Goal: Check status: Check status

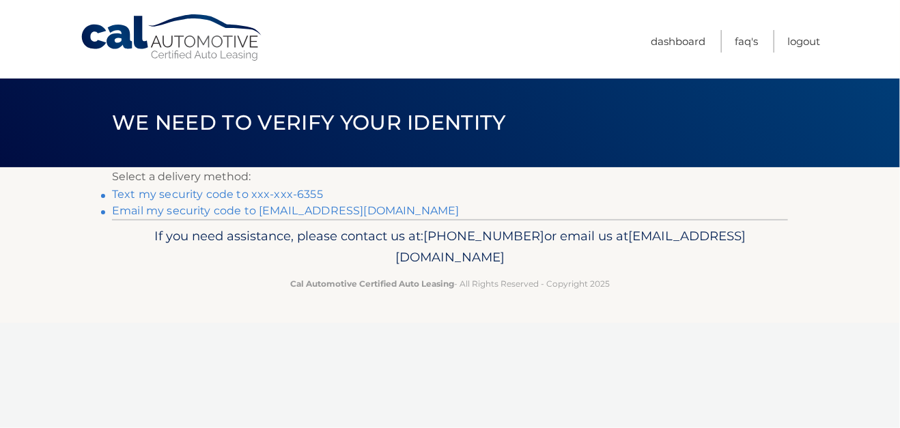
click at [300, 191] on link "Text my security code to xxx-xxx-6355" at bounding box center [217, 194] width 211 height 13
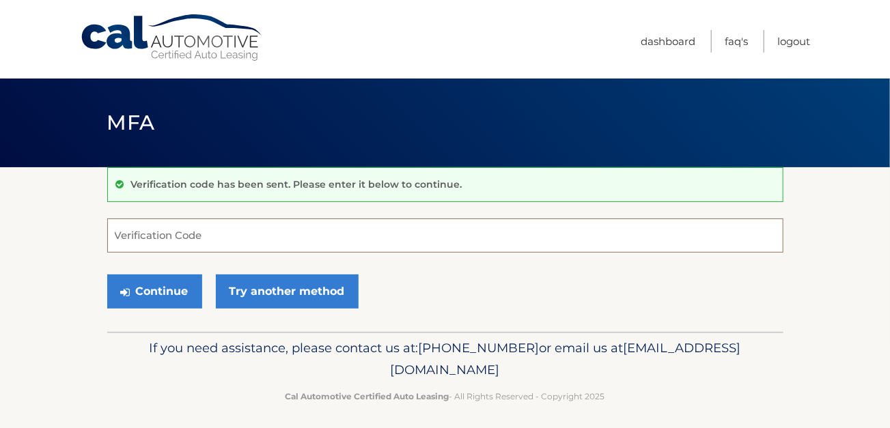
click at [217, 238] on input "Verification Code" at bounding box center [445, 236] width 676 height 34
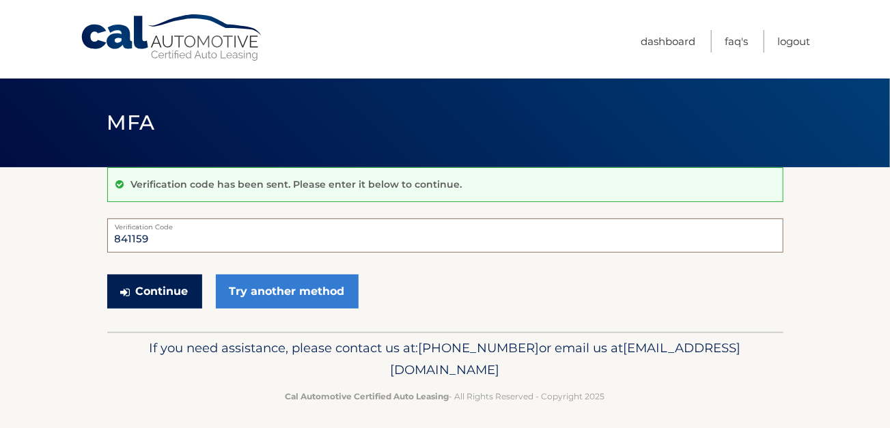
type input "841159"
click at [157, 296] on button "Continue" at bounding box center [154, 292] width 95 height 34
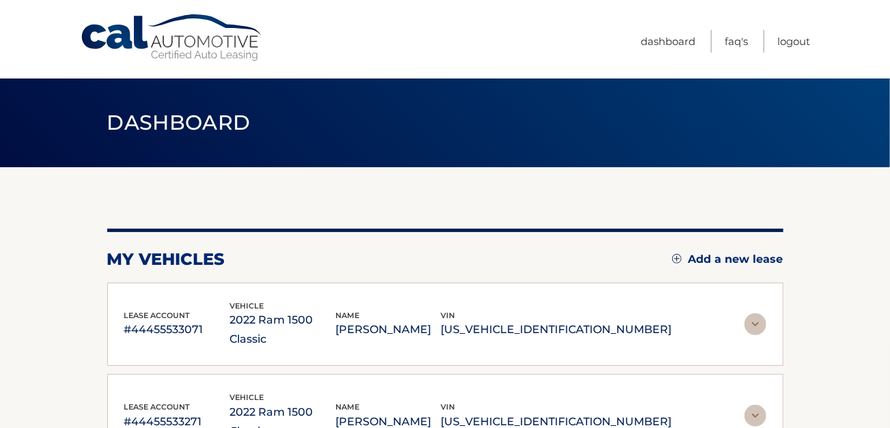
scroll to position [68, 0]
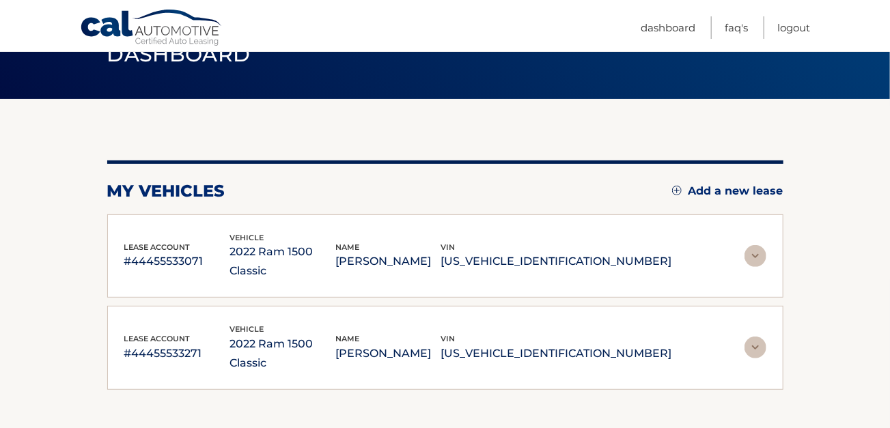
click at [757, 245] on img at bounding box center [755, 256] width 22 height 22
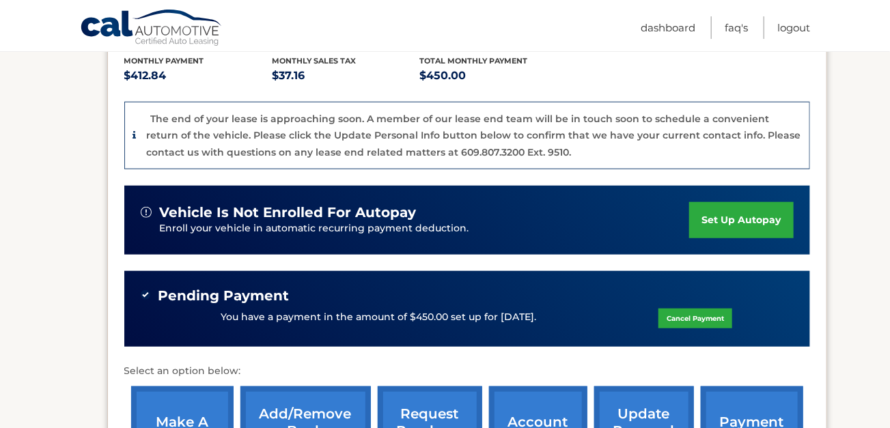
scroll to position [341, 0]
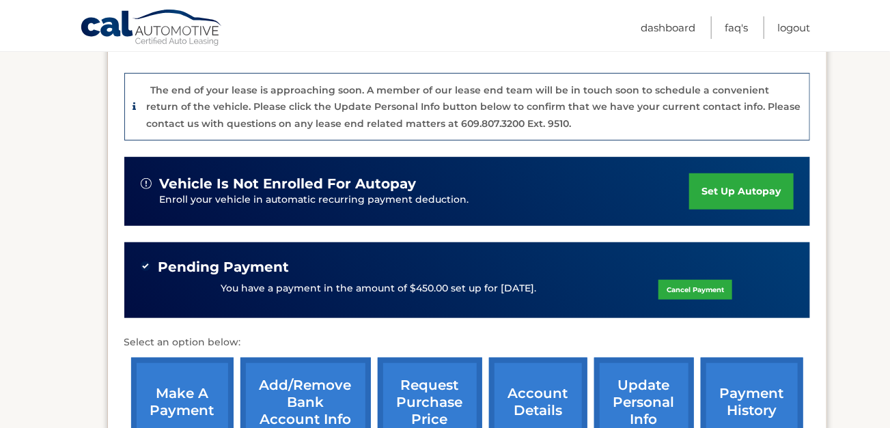
click at [186, 259] on span "Pending Payment" at bounding box center [223, 267] width 131 height 17
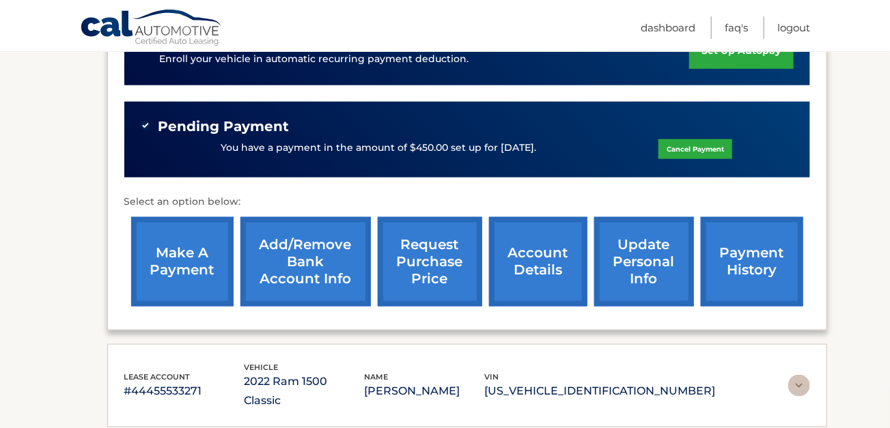
scroll to position [515, 0]
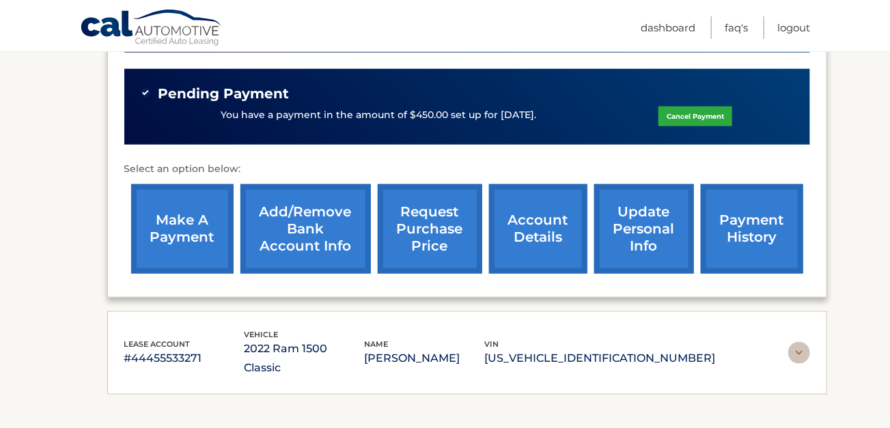
click at [789, 342] on img at bounding box center [799, 353] width 22 height 22
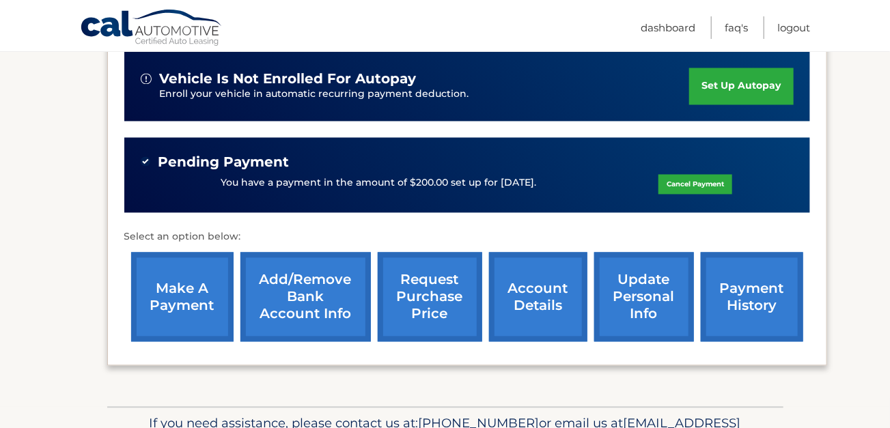
scroll to position [993, 0]
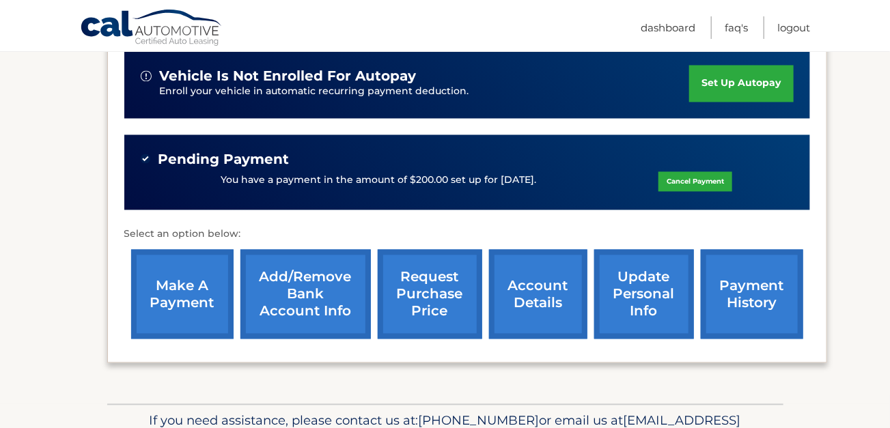
click at [739, 255] on link "payment history" at bounding box center [752, 294] width 102 height 89
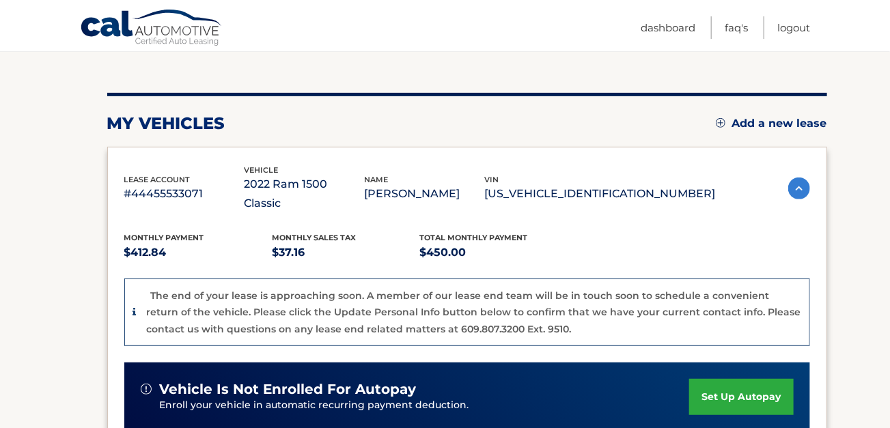
scroll to position [137, 0]
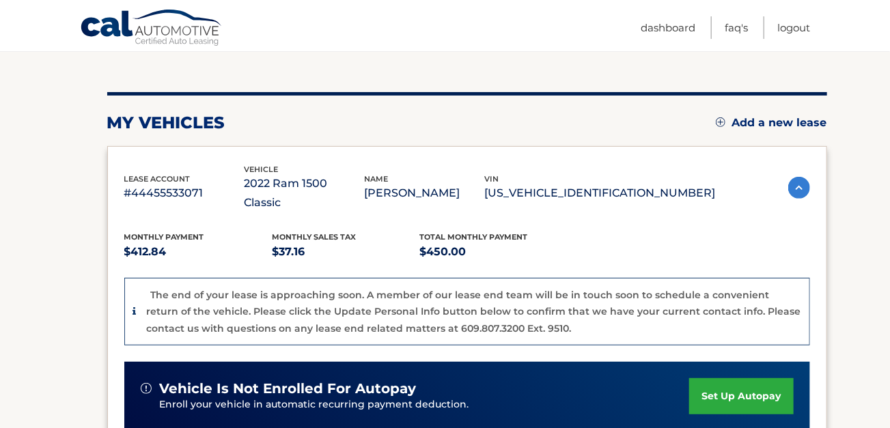
click at [579, 212] on div "Monthly Payment $412.84 Monthly sales Tax $37.16 Total Monthly Payment $450.00 …" at bounding box center [467, 435] width 686 height 447
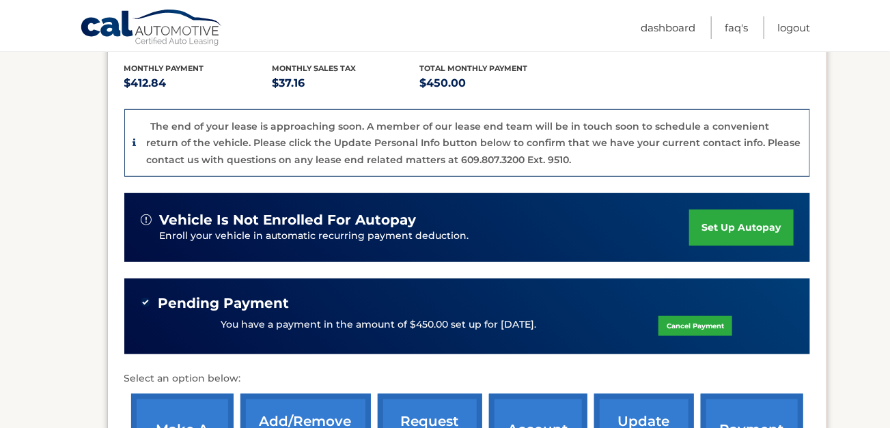
scroll to position [341, 0]
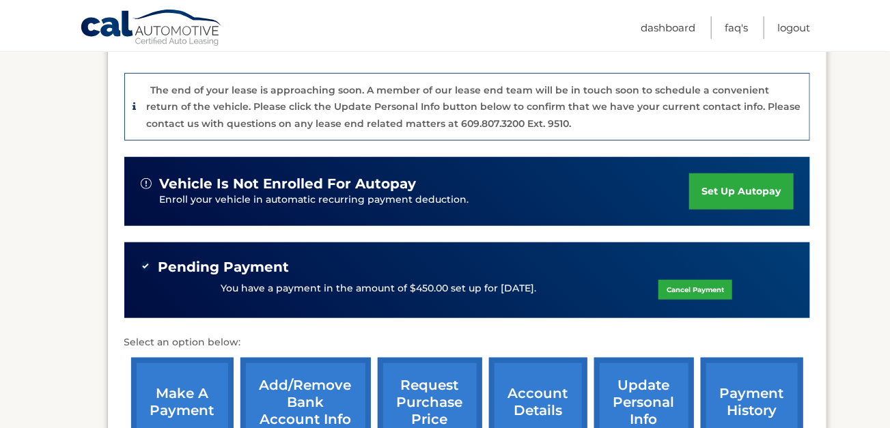
click at [585, 259] on div "Pending Payment" at bounding box center [467, 267] width 653 height 17
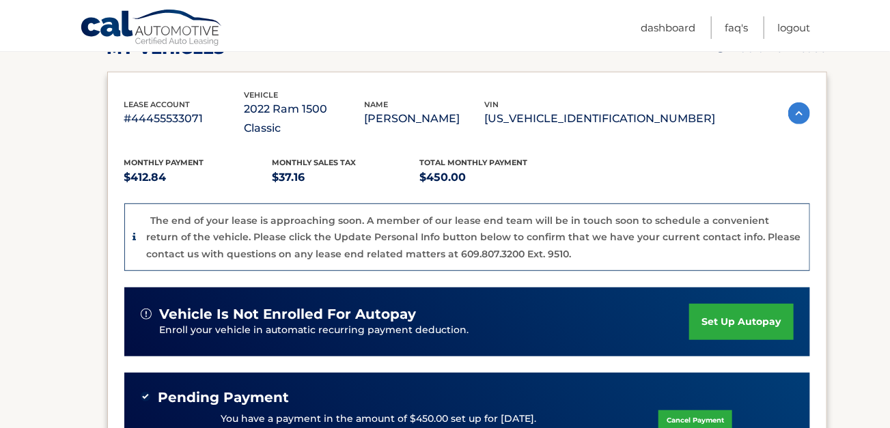
scroll to position [205, 0]
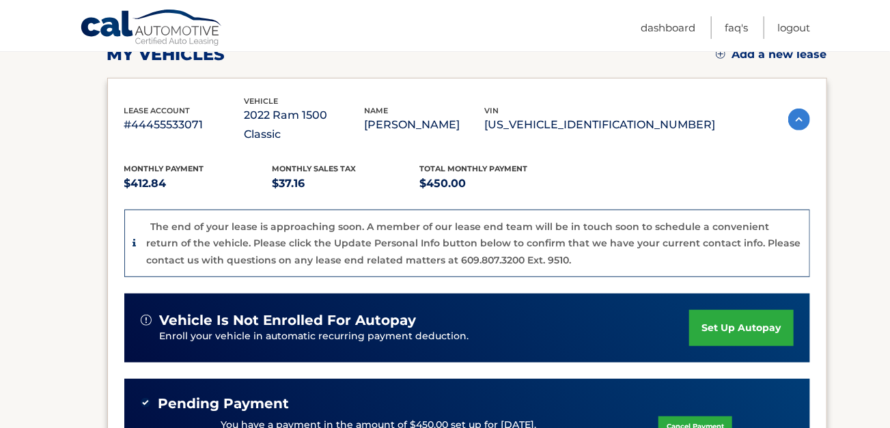
click at [789, 109] on img at bounding box center [799, 120] width 22 height 22
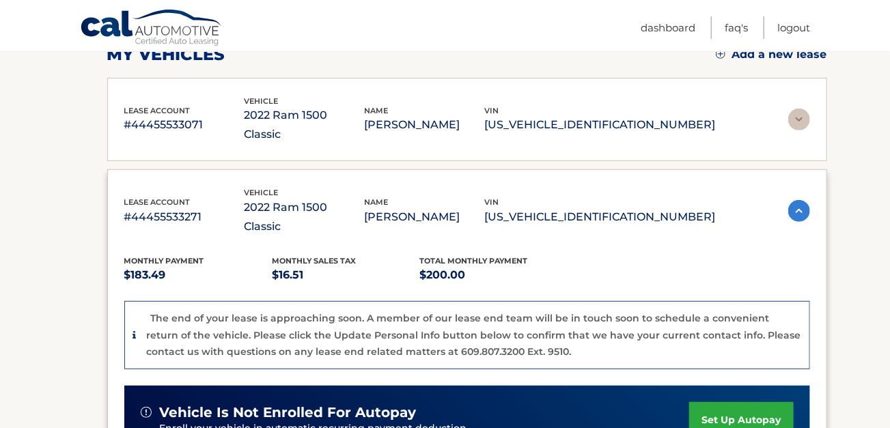
click at [739, 104] on div "lease account #44455533071 vehicle 2022 Ram 1500 Classic name GEORGE ABBOTT vin…" at bounding box center [467, 120] width 686 height 50
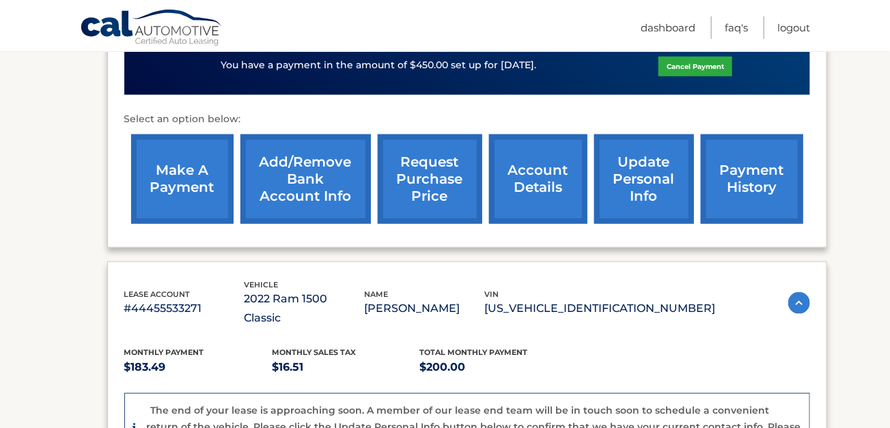
scroll to position [615, 0]
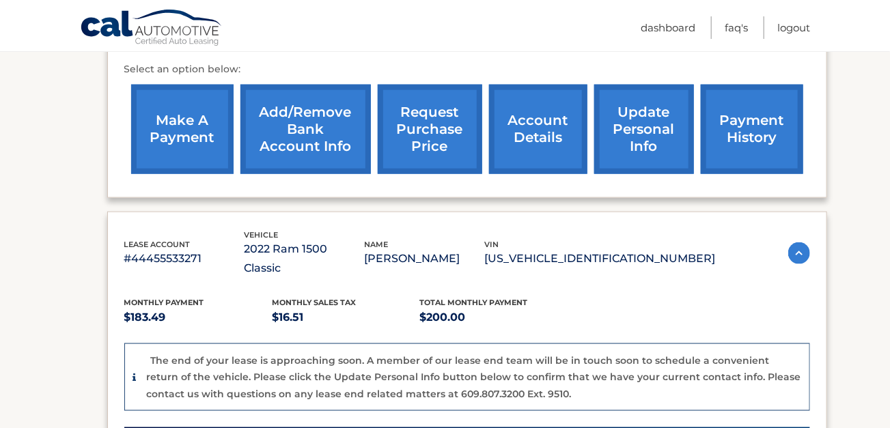
click at [738, 111] on link "payment history" at bounding box center [752, 129] width 102 height 89
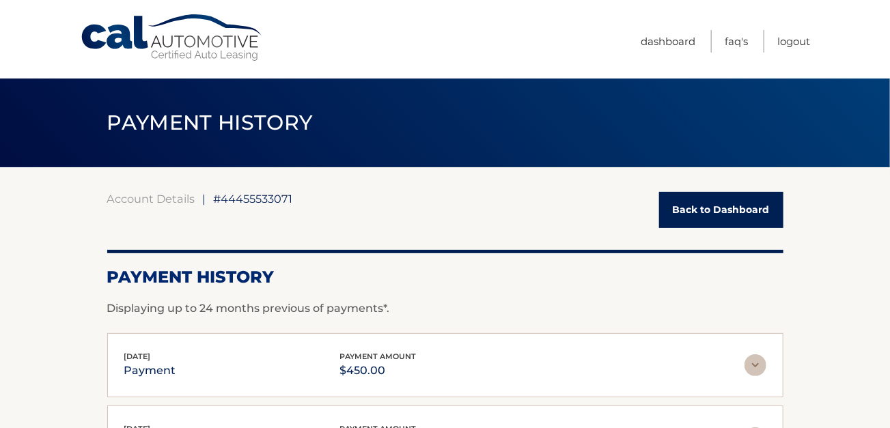
click at [731, 210] on link "Back to Dashboard" at bounding box center [721, 210] width 124 height 36
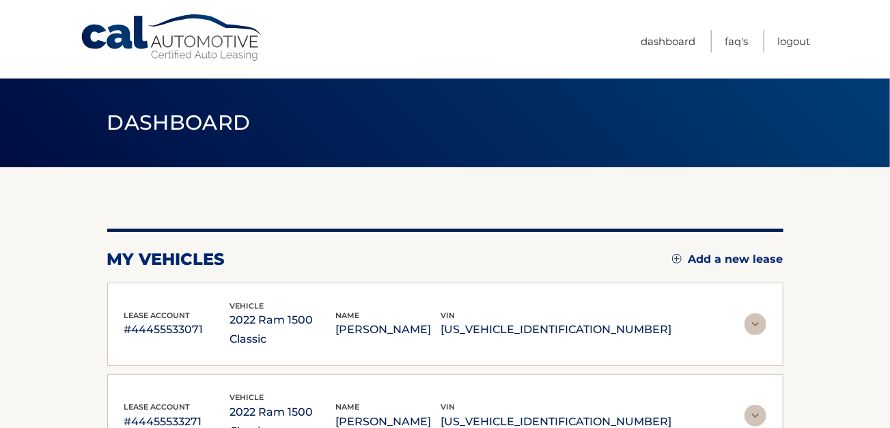
scroll to position [133, 0]
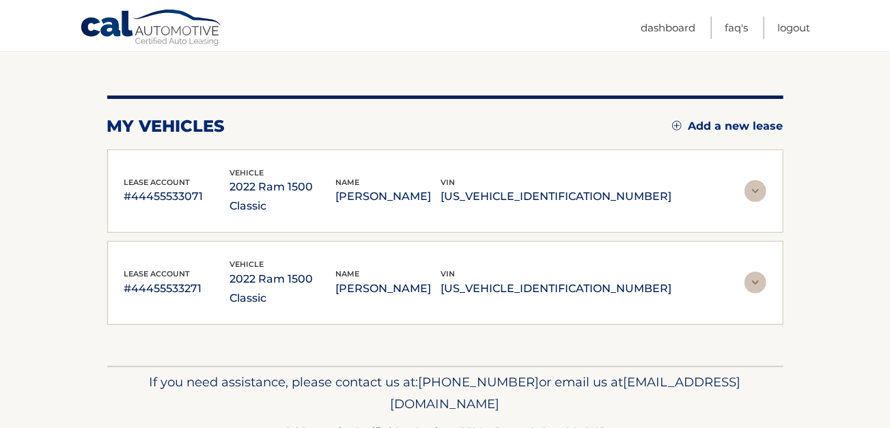
click at [441, 191] on p "[PERSON_NAME]" at bounding box center [388, 196] width 106 height 19
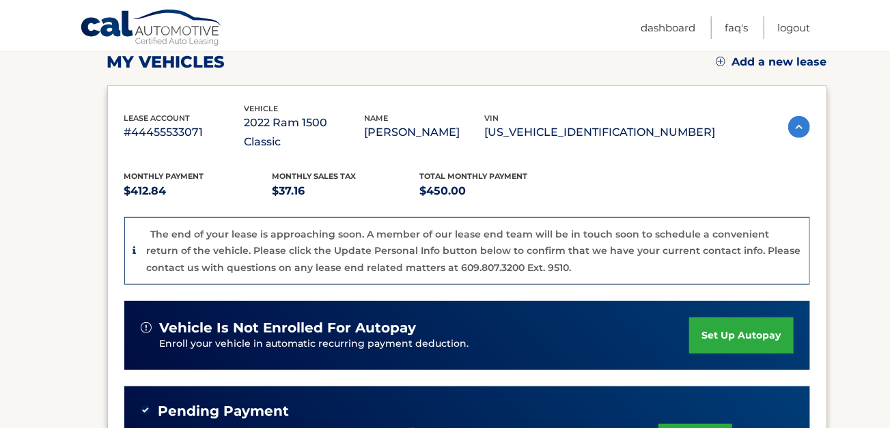
scroll to position [406, 0]
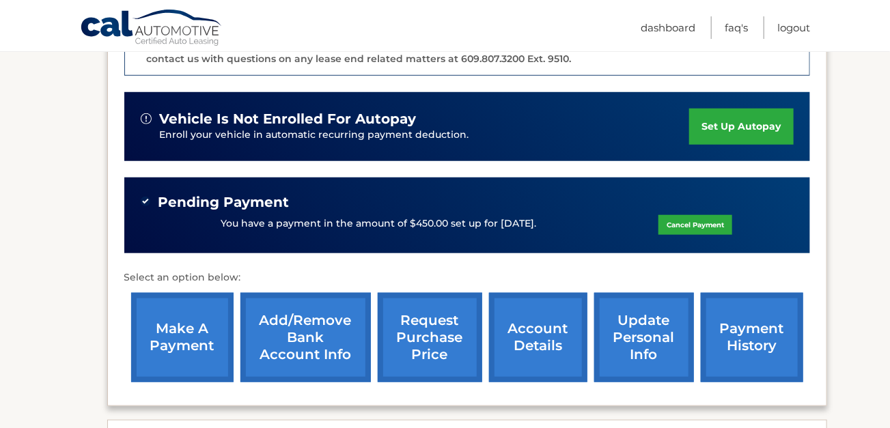
click at [147, 197] on img at bounding box center [146, 202] width 10 height 10
drag, startPoint x: 159, startPoint y: 179, endPoint x: 557, endPoint y: 225, distance: 400.1
click at [557, 225] on div "Pending Payment You have a payment in the amount of $450.00 set up for [DATE]. …" at bounding box center [467, 216] width 686 height 76
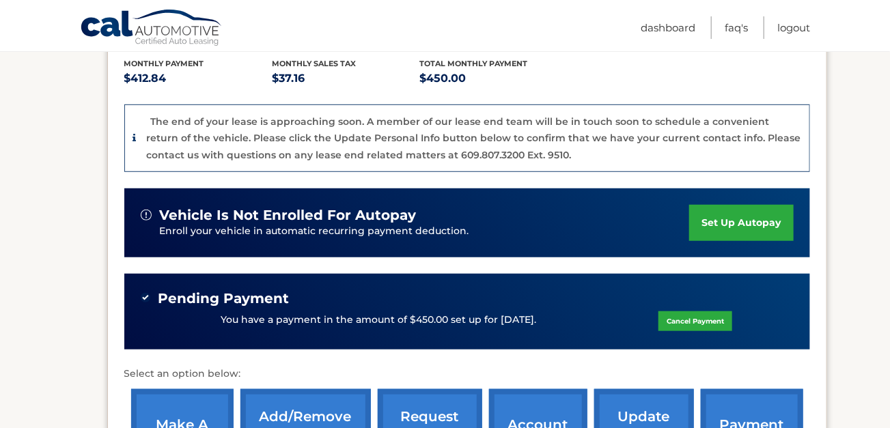
scroll to position [242, 0]
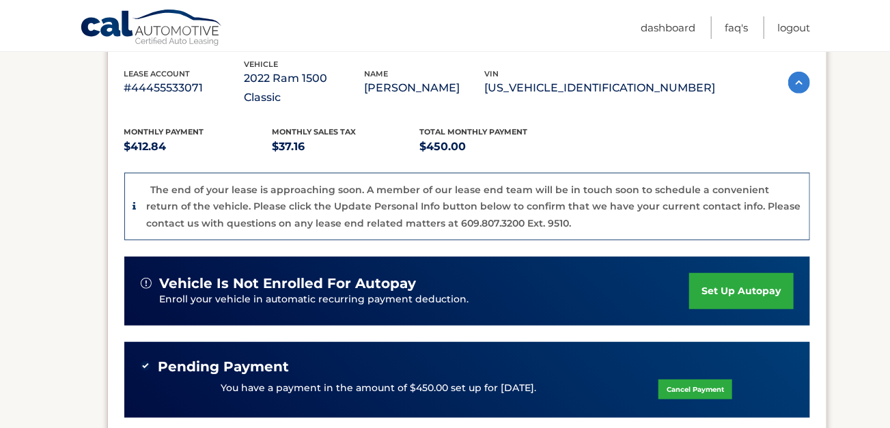
click at [36, 230] on section "my vehicles Add a new lease lease account #44455533071 vehicle 2022 Ram 1500 Cl…" at bounding box center [445, 317] width 890 height 783
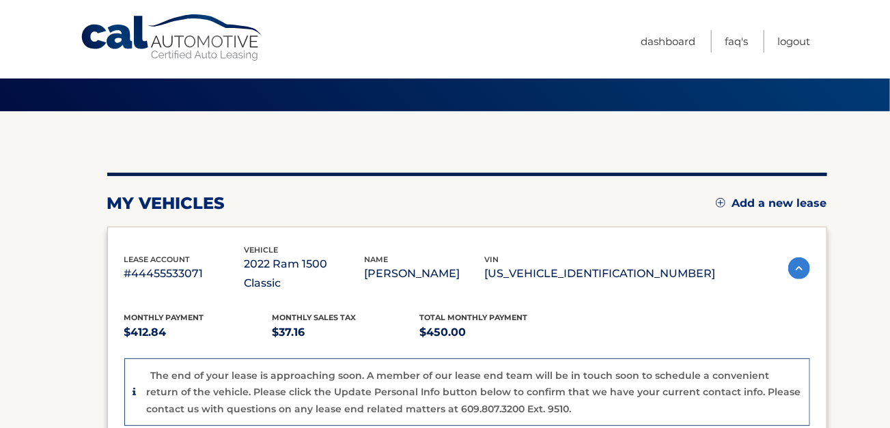
scroll to position [0, 0]
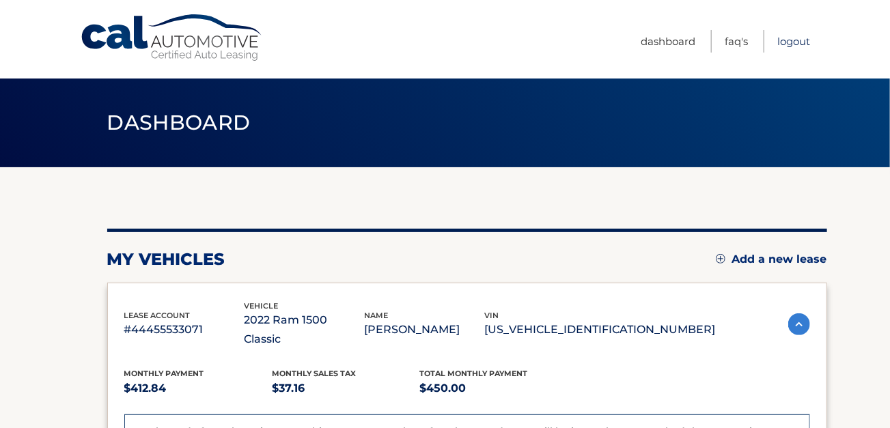
click at [800, 40] on link "Logout" at bounding box center [793, 41] width 33 height 23
